Goal: Information Seeking & Learning: Learn about a topic

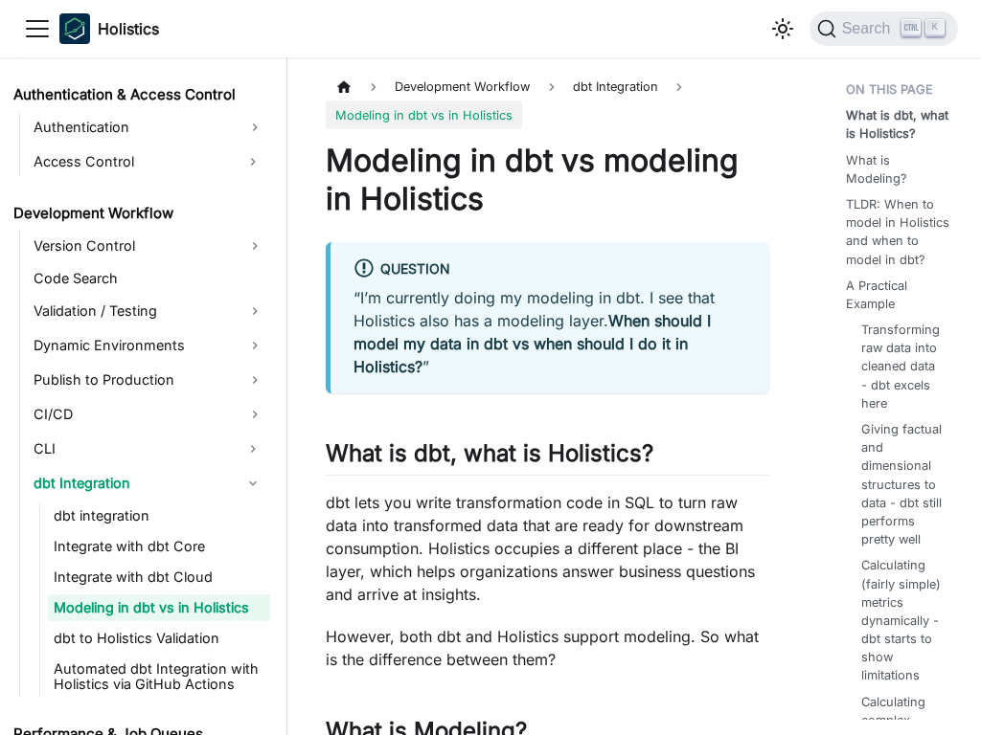
scroll to position [1343, 0]
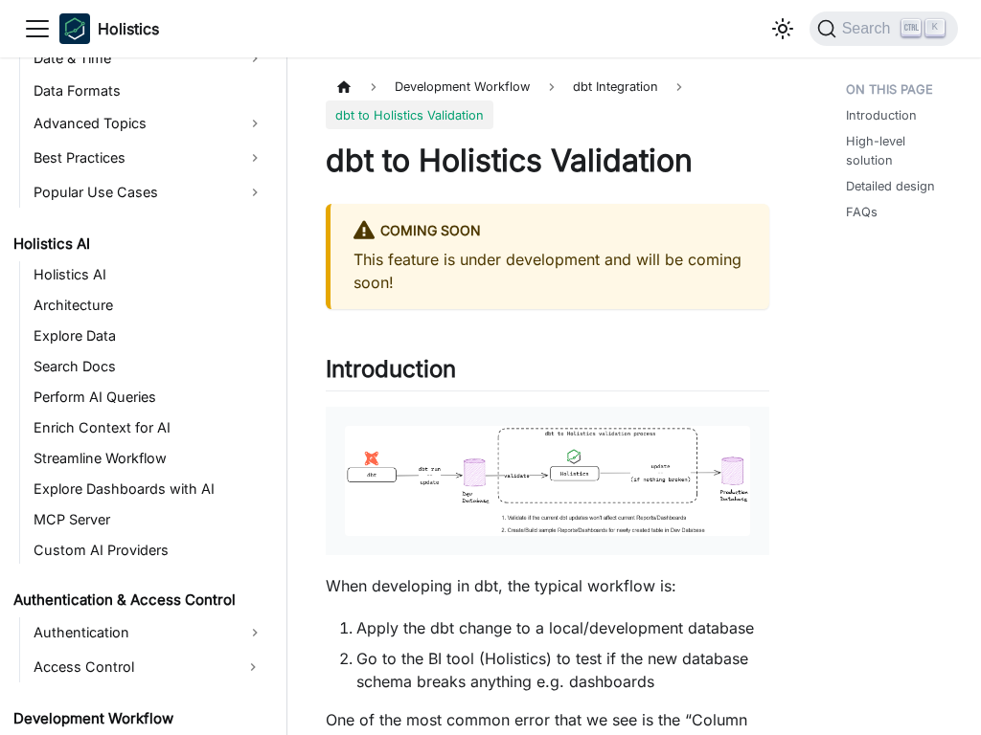
scroll to position [1373, 0]
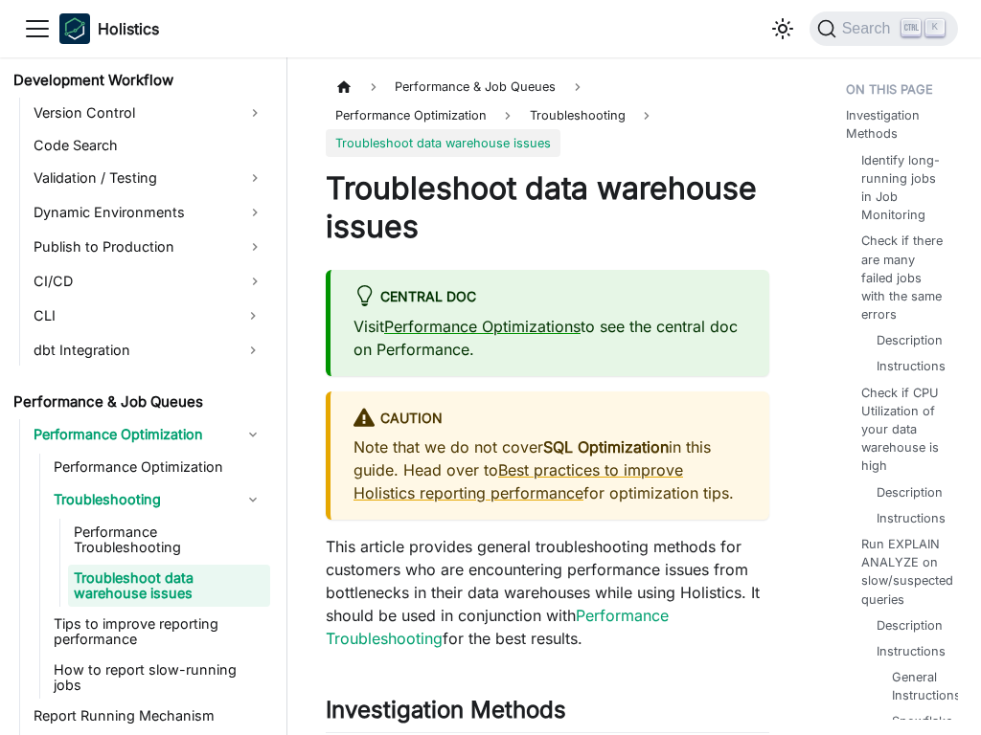
scroll to position [1461, 0]
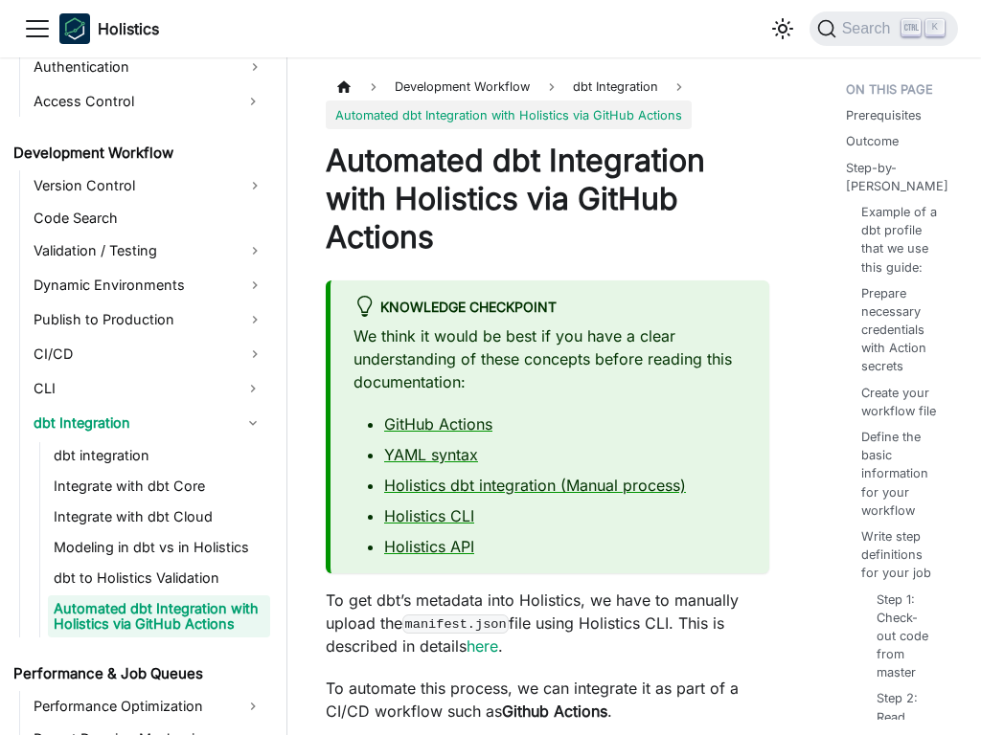
scroll to position [1419, 0]
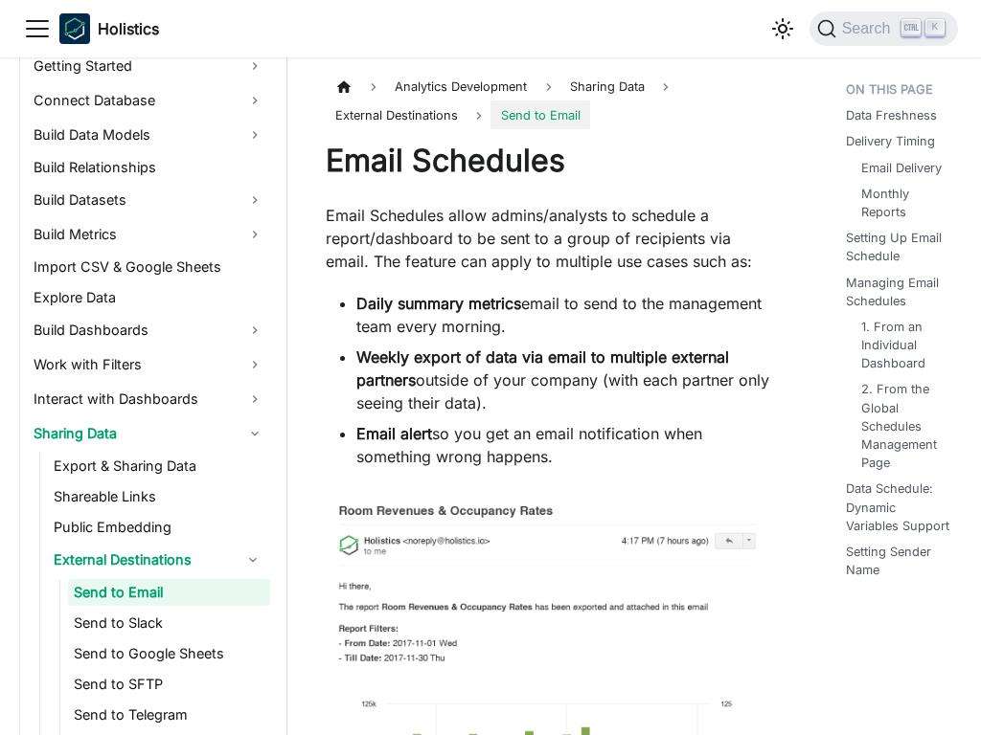
scroll to position [343, 0]
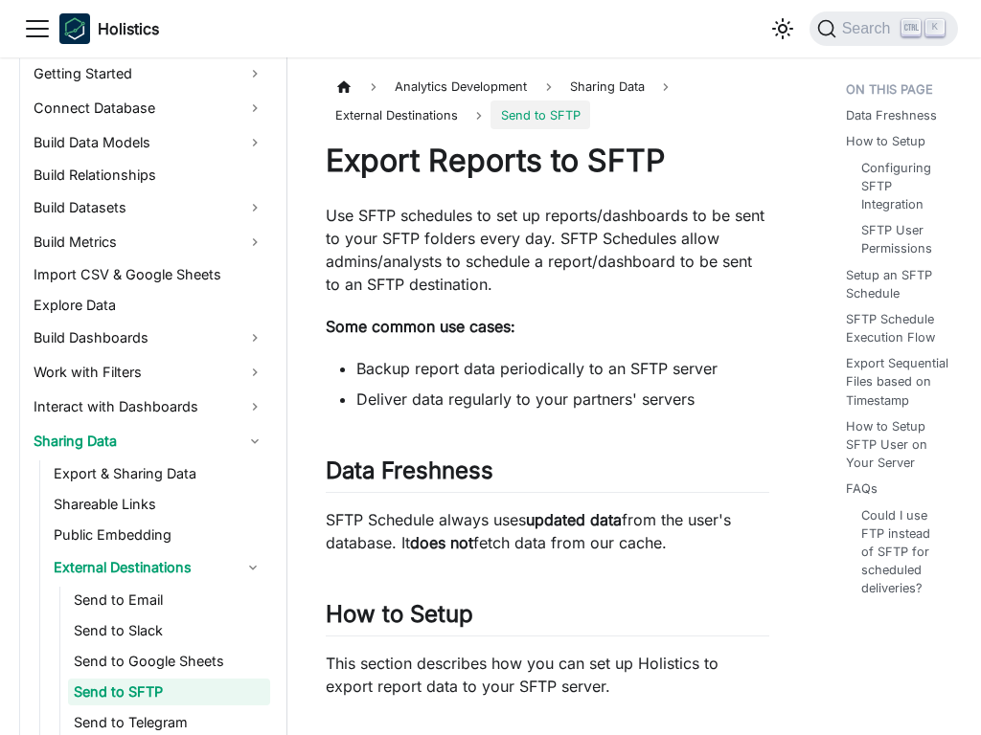
scroll to position [435, 0]
